Goal: Task Accomplishment & Management: Manage account settings

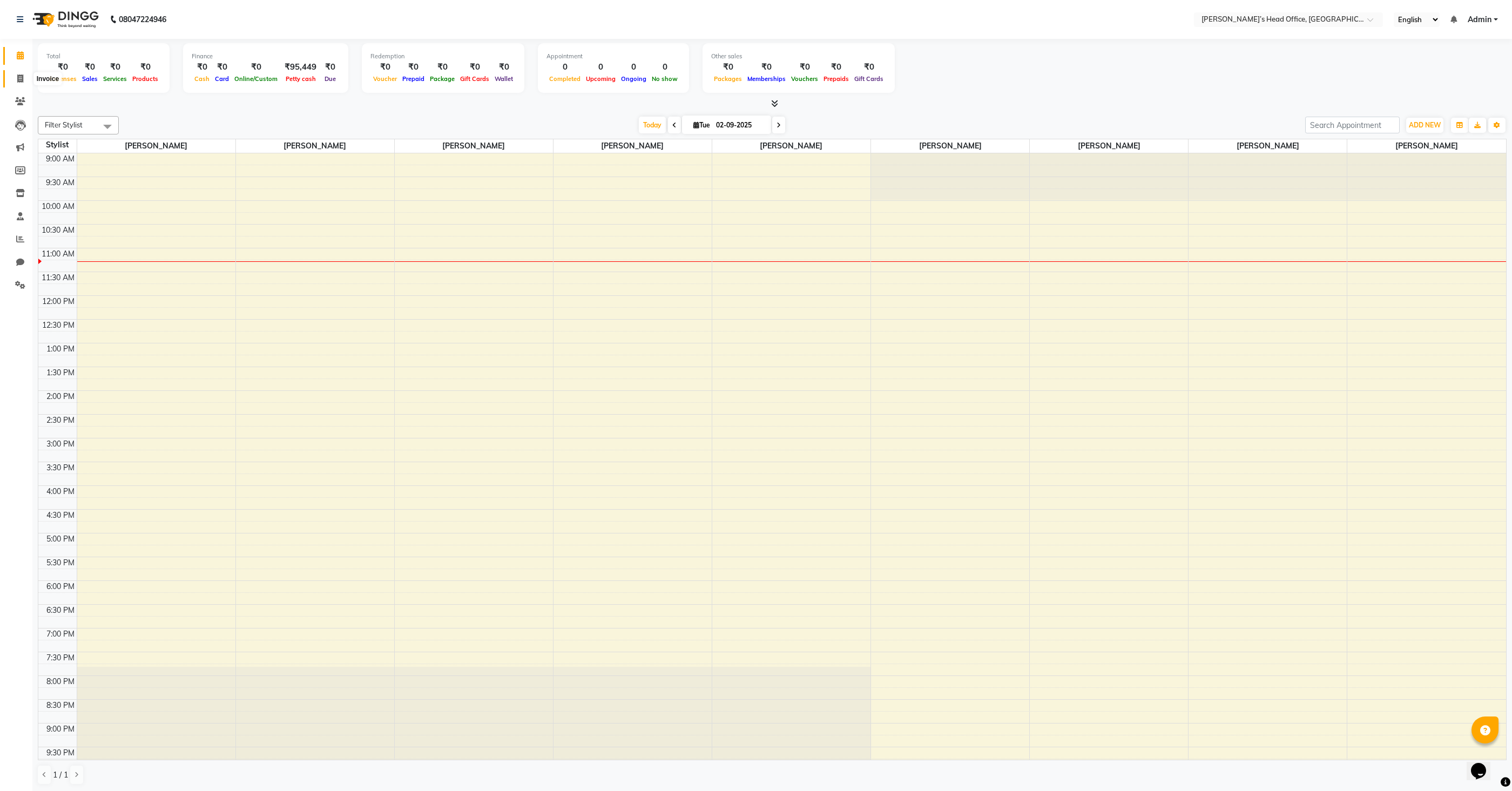
click at [22, 80] on icon at bounding box center [20, 78] width 6 height 8
select select "7682"
select select "service"
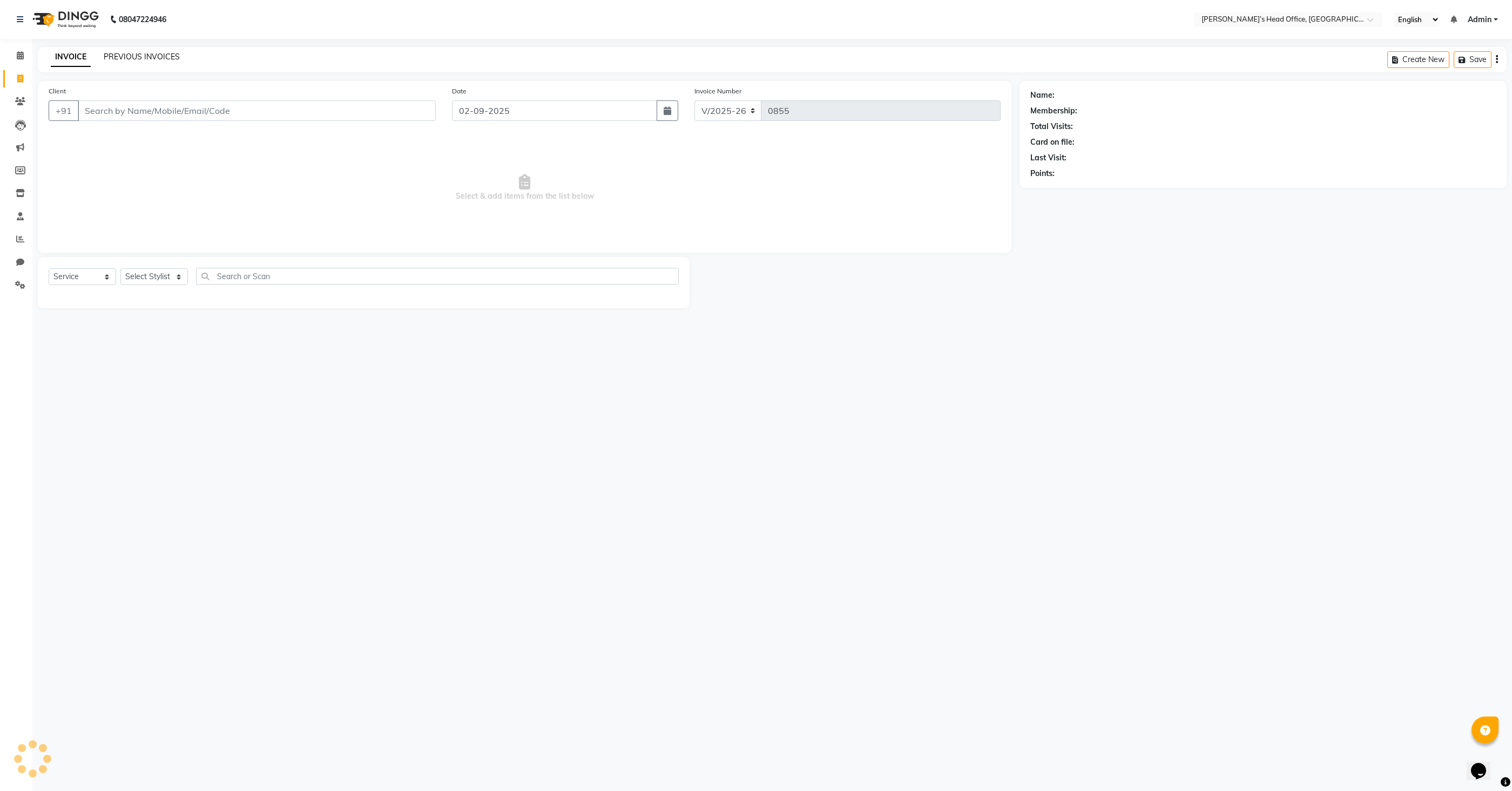
click at [165, 57] on link "PREVIOUS INVOICES" at bounding box center [141, 56] width 76 height 10
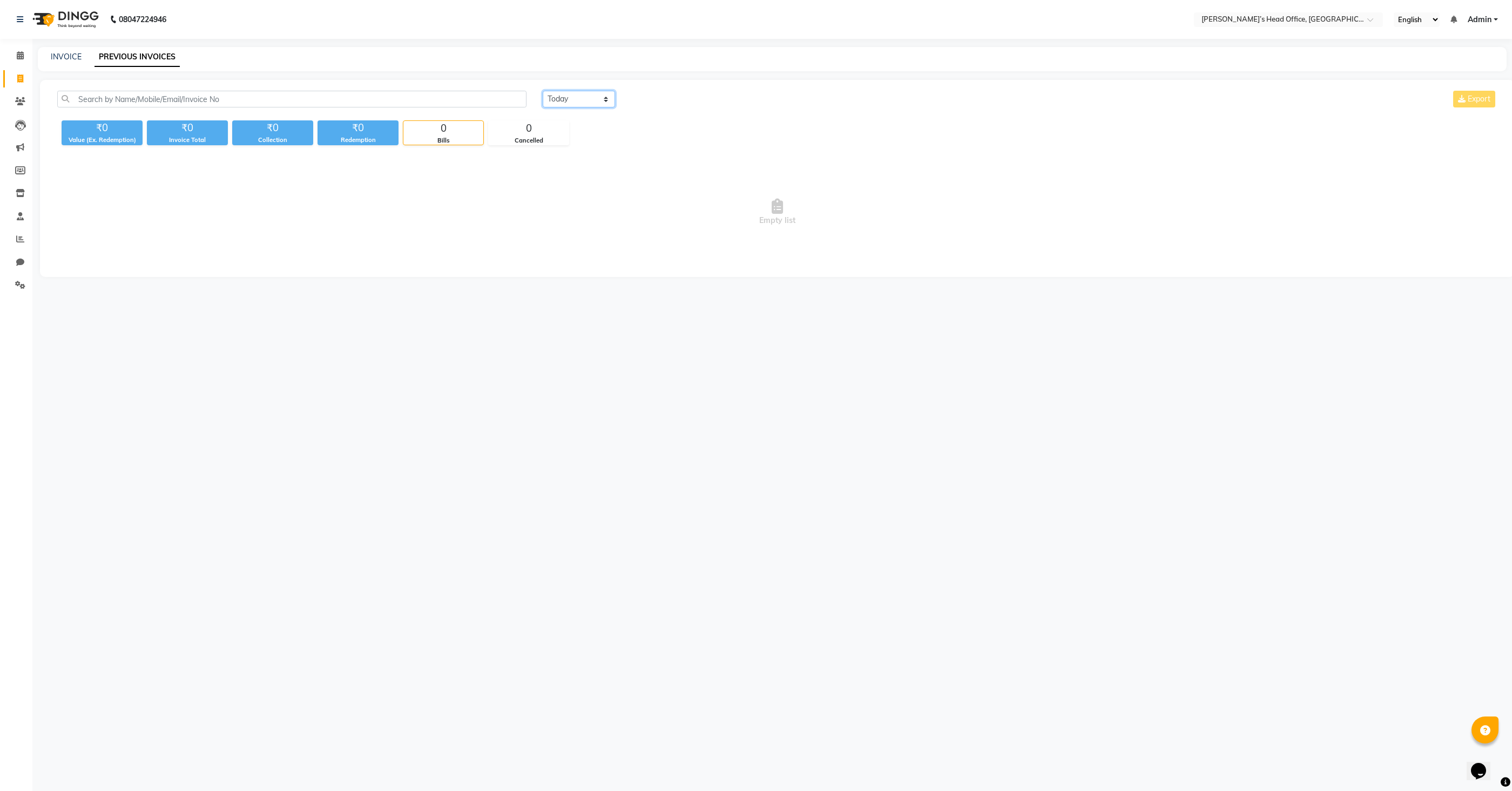
click at [566, 103] on select "[DATE] [DATE] Custom Range" at bounding box center [578, 99] width 72 height 17
select select "[DATE]"
click at [542, 91] on select "[DATE] [DATE] Custom Range" at bounding box center [578, 99] width 72 height 17
